Goal: Find specific page/section: Find specific page/section

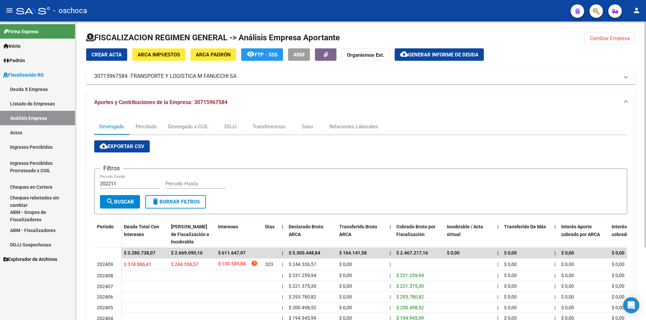
drag, startPoint x: 603, startPoint y: 36, endPoint x: 143, endPoint y: 43, distance: 460.4
click at [603, 36] on span "Cambiar Empresa" at bounding box center [609, 38] width 40 height 6
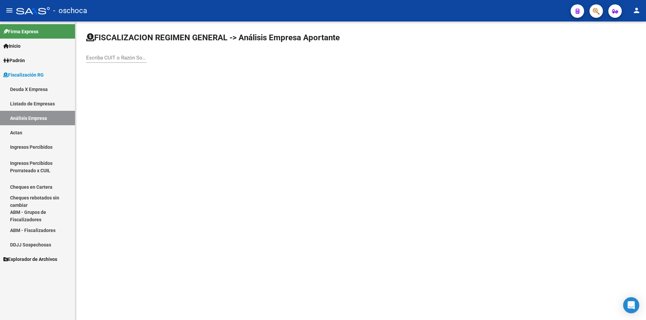
drag, startPoint x: 94, startPoint y: 59, endPoint x: 150, endPoint y: 49, distance: 57.1
click at [98, 59] on input "Escriba CUIT o Razón Social para buscar" at bounding box center [116, 58] width 61 height 6
type input "30716555247"
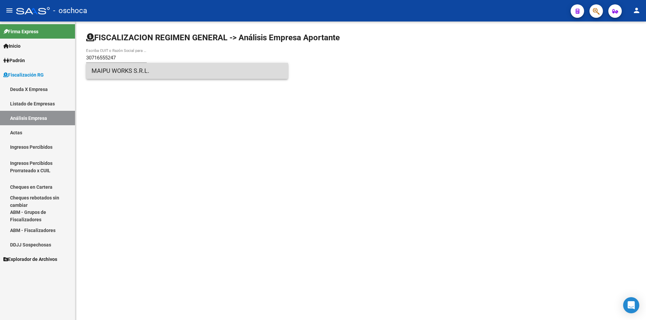
click at [139, 70] on span "MAIPU WORKS S.R.L." at bounding box center [186, 71] width 191 height 16
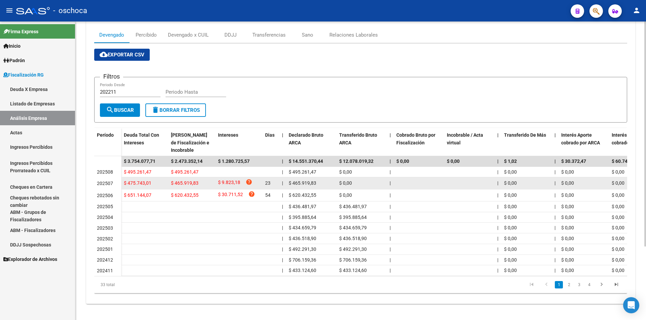
scroll to position [98, 0]
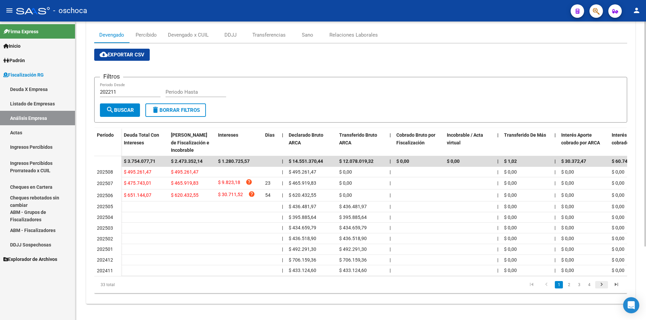
click at [603, 285] on icon "go to next page" at bounding box center [601, 286] width 9 height 8
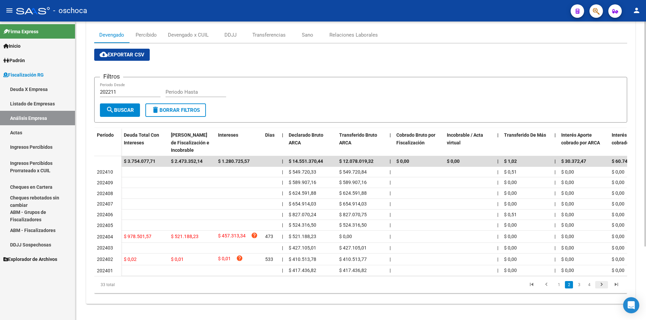
click at [601, 285] on icon "go to next page" at bounding box center [601, 286] width 9 height 8
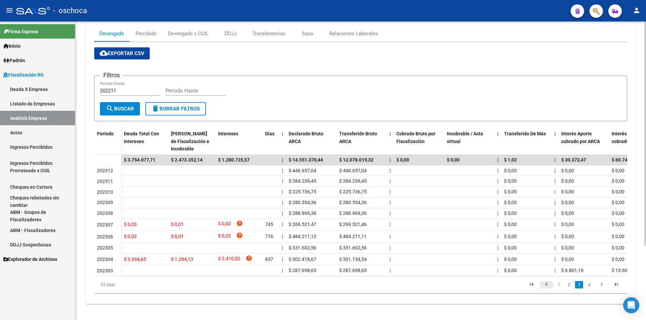
click at [546, 287] on icon "go to previous page" at bounding box center [546, 286] width 9 height 8
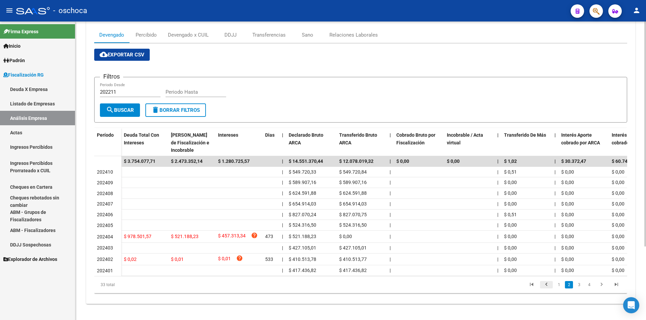
click at [546, 287] on icon "go to previous page" at bounding box center [546, 286] width 9 height 8
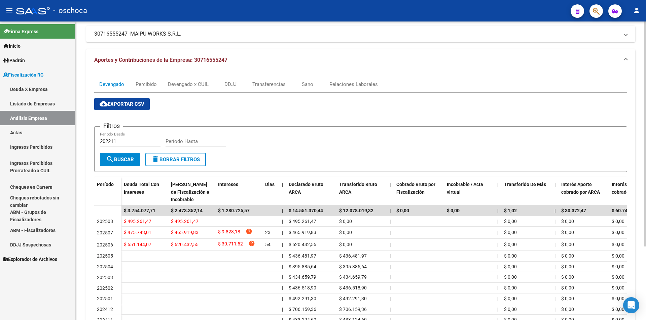
scroll to position [0, 0]
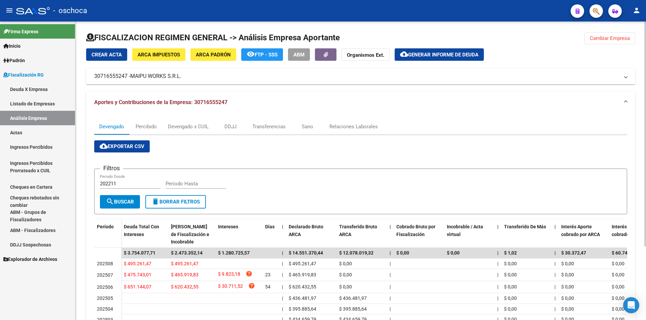
click at [612, 47] on div at bounding box center [360, 40] width 549 height 16
click at [608, 41] on button "Cambiar Empresa" at bounding box center [609, 38] width 51 height 12
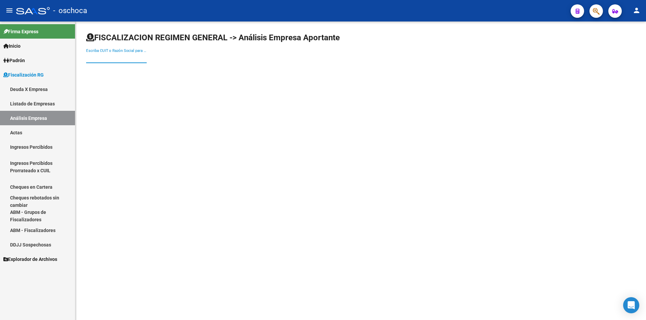
drag, startPoint x: 130, startPoint y: 57, endPoint x: 170, endPoint y: 59, distance: 39.7
click at [137, 59] on input "Escriba CUIT o Razón Social para buscar" at bounding box center [116, 58] width 61 height 6
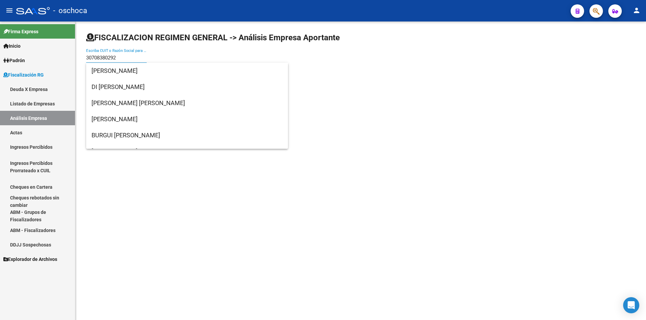
type input "30708380292"
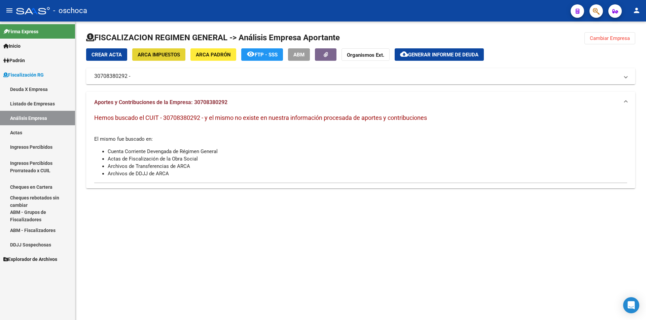
click at [155, 55] on span "ARCA Impuestos" at bounding box center [159, 55] width 42 height 6
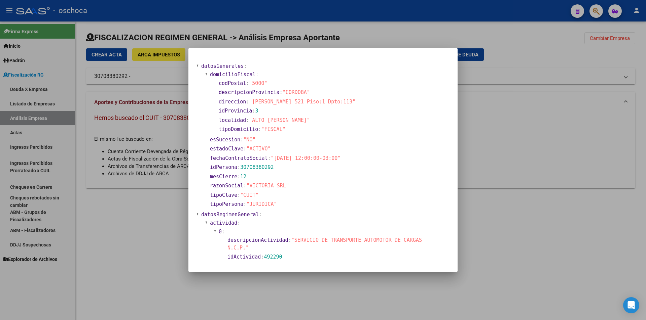
click at [461, 191] on div at bounding box center [323, 160] width 646 height 320
